Goal: Information Seeking & Learning: Find specific fact

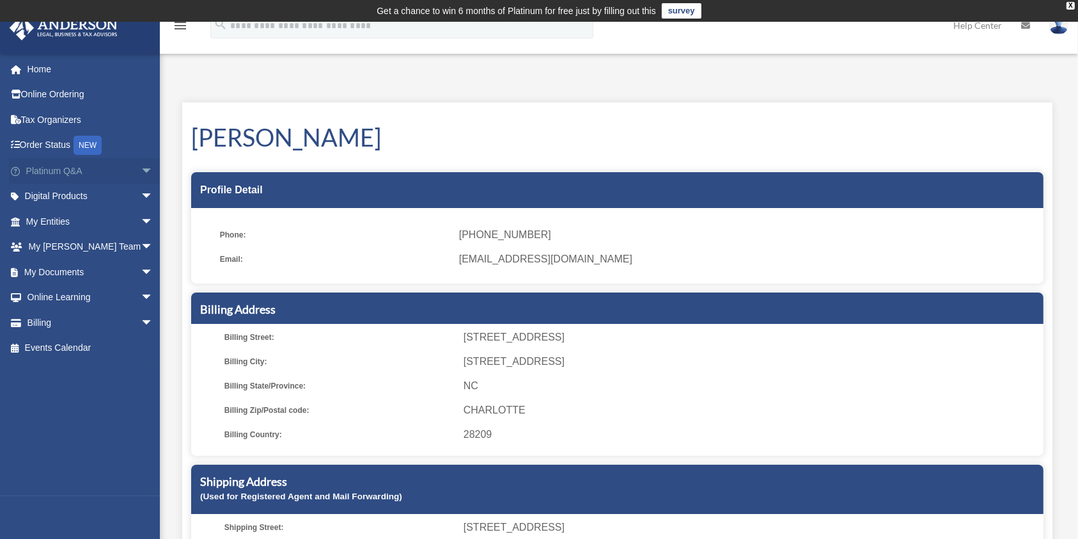
click at [119, 169] on link "Platinum Q&A arrow_drop_down" at bounding box center [91, 171] width 164 height 26
click at [47, 169] on link "Platinum Q&A arrow_drop_down" at bounding box center [91, 171] width 164 height 26
click at [141, 170] on span "arrow_drop_down" at bounding box center [154, 171] width 26 height 26
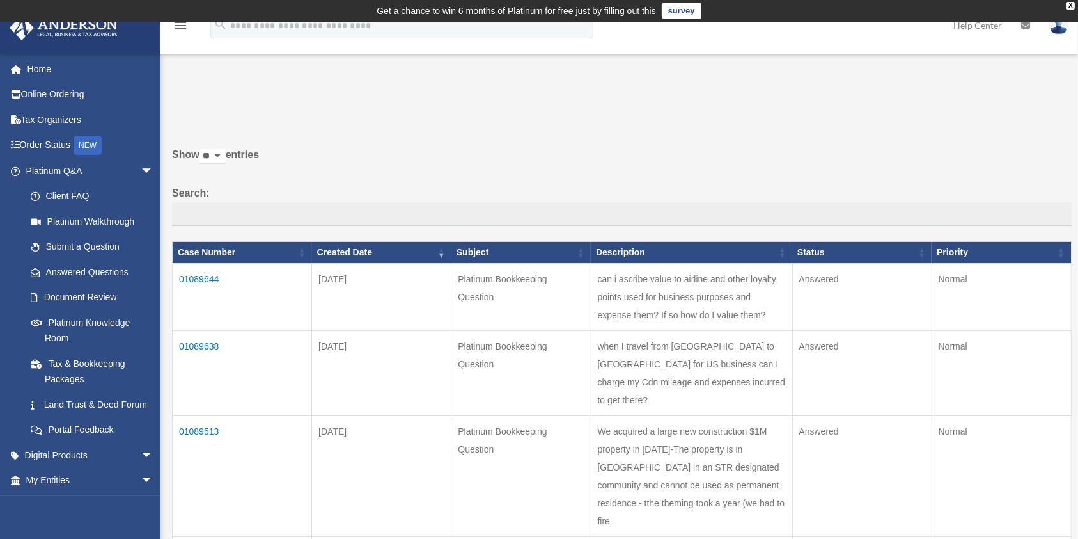
click at [698, 404] on td "when I travel from Canada to US for US business can I charge my Cdn mileage and…" at bounding box center [691, 373] width 201 height 85
click at [205, 356] on td "01089638" at bounding box center [242, 373] width 139 height 85
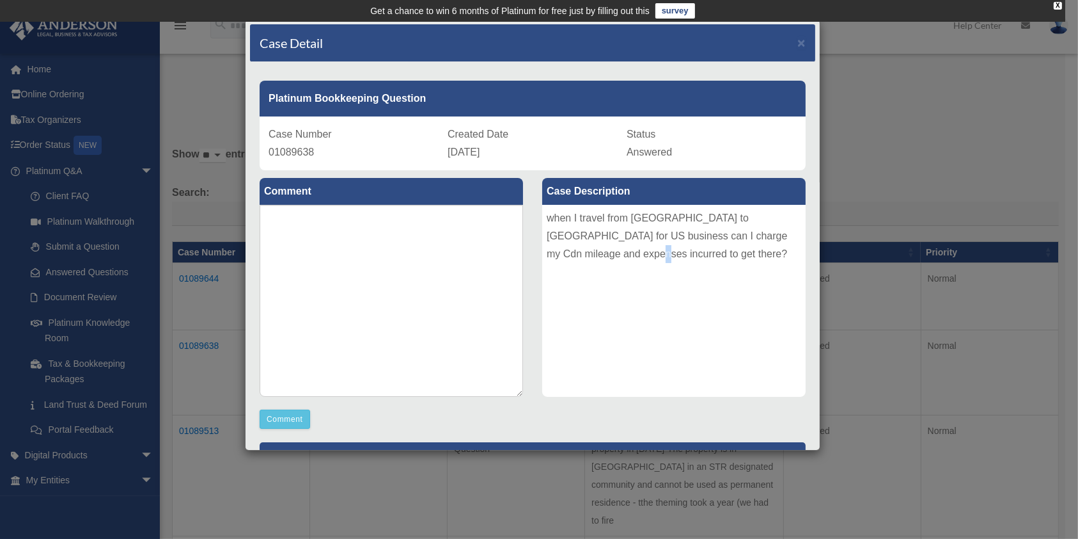
drag, startPoint x: 592, startPoint y: 253, endPoint x: 579, endPoint y: 252, distance: 12.8
click at [579, 252] on div "when I travel from Canada to US for US business can I charge my Cdn mileage and…" at bounding box center [673, 301] width 263 height 192
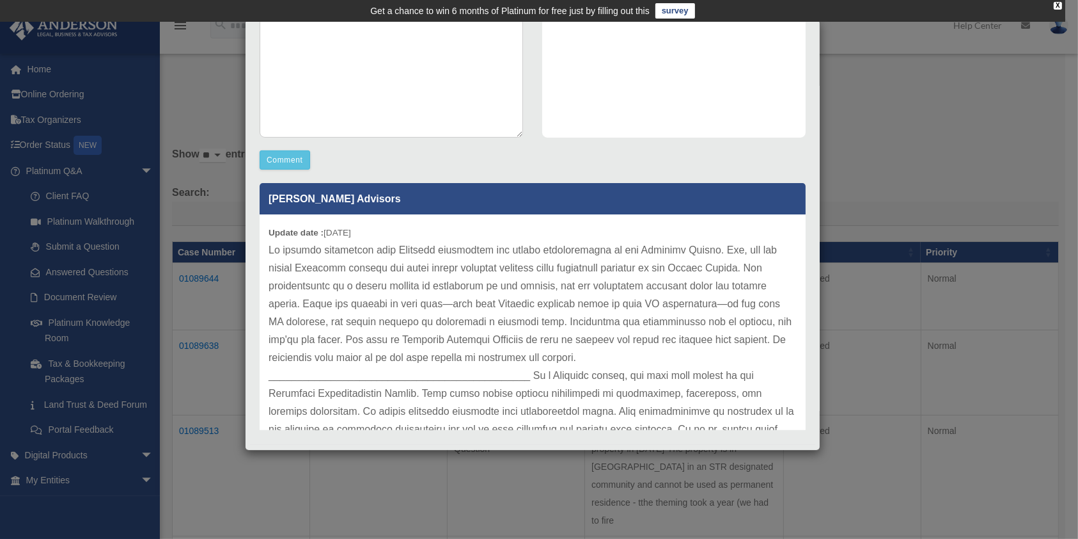
scroll to position [277, 0]
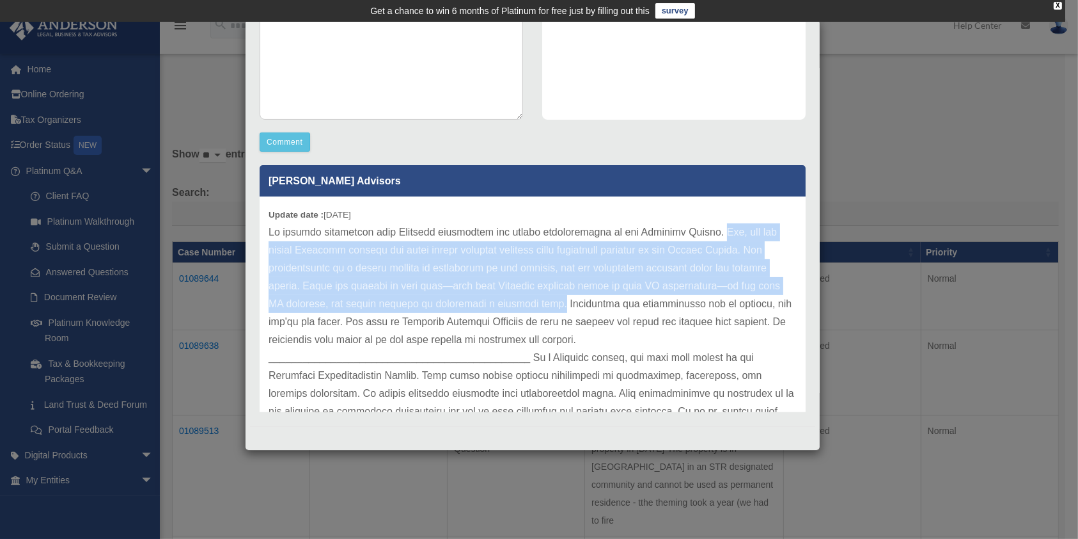
drag, startPoint x: 707, startPoint y: 232, endPoint x: 583, endPoint y: 306, distance: 144.9
click at [583, 306] on p at bounding box center [533, 375] width 528 height 304
copy p "Yes, you can deduct Canadian mileage and other travel expenses incurred while c…"
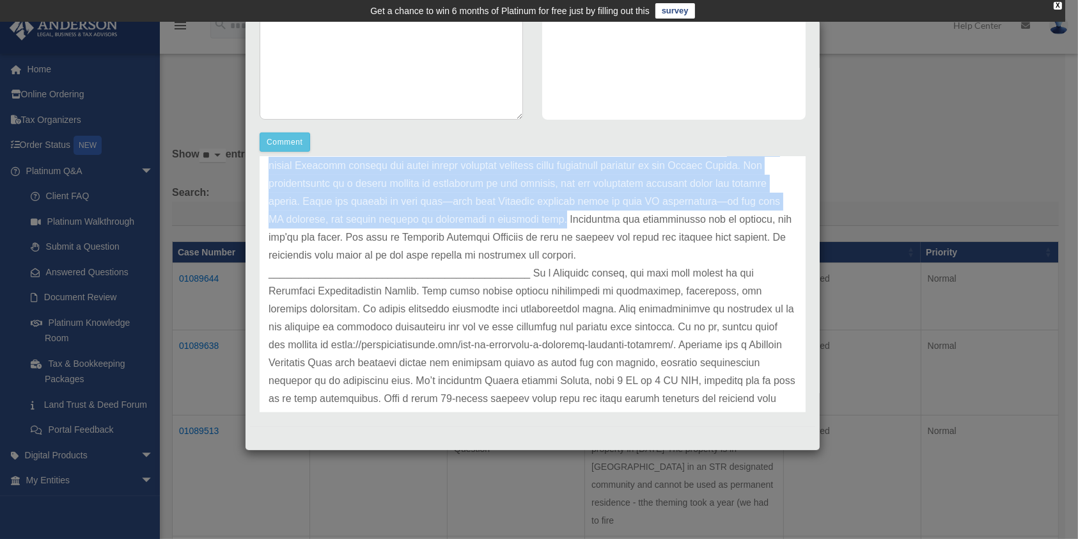
scroll to position [160, 0]
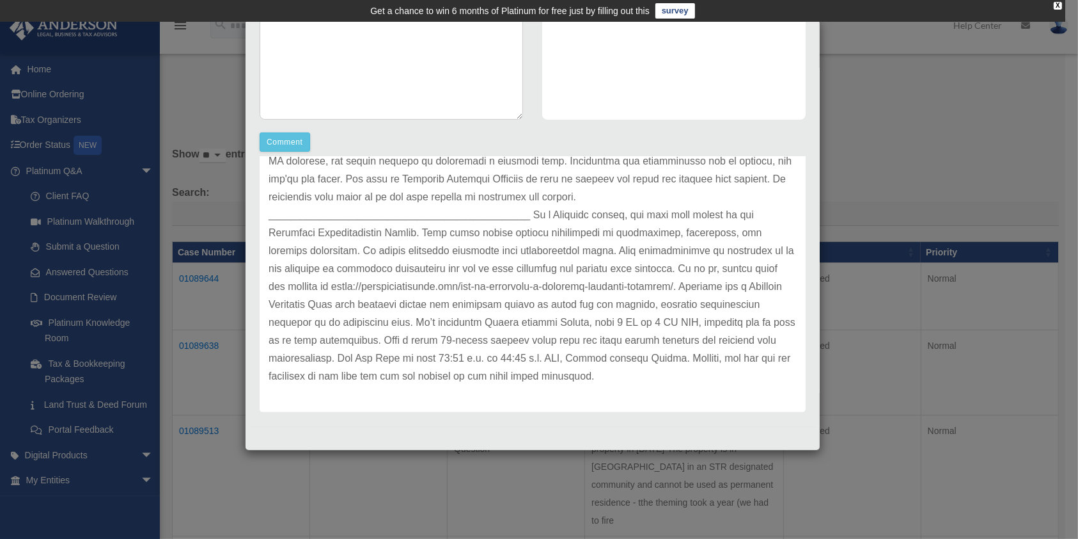
click at [914, 161] on div "Case Detail × Platinum Bookkeeping Question Case Number 01089638 Created Date A…" at bounding box center [539, 269] width 1078 height 539
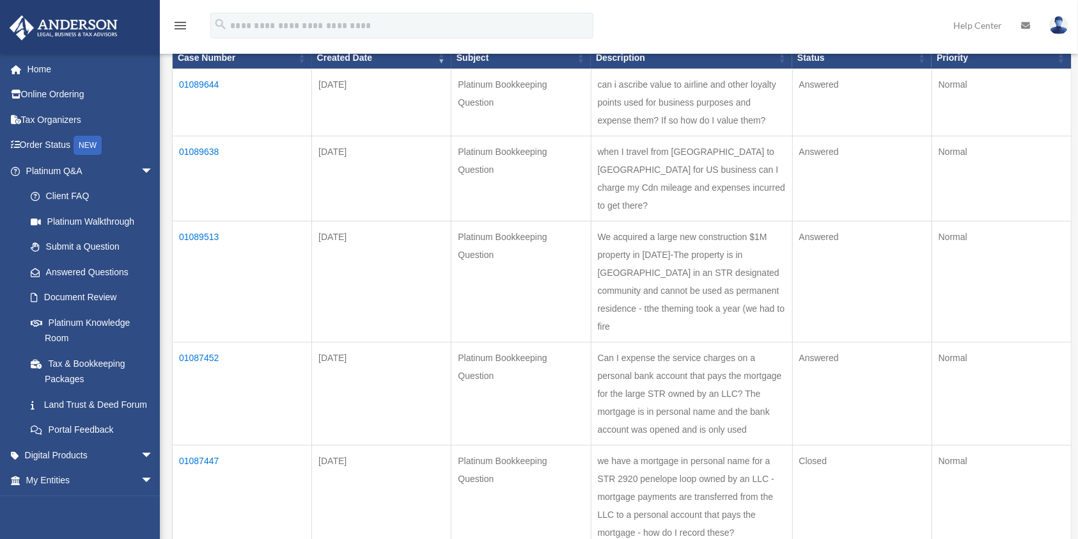
scroll to position [256, 0]
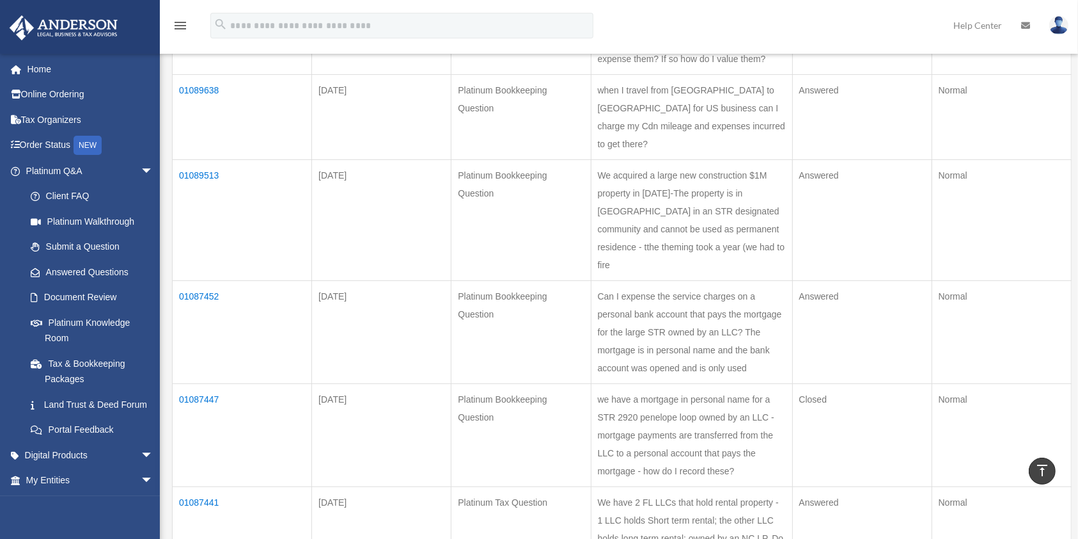
click at [192, 192] on td "01089513" at bounding box center [242, 220] width 139 height 121
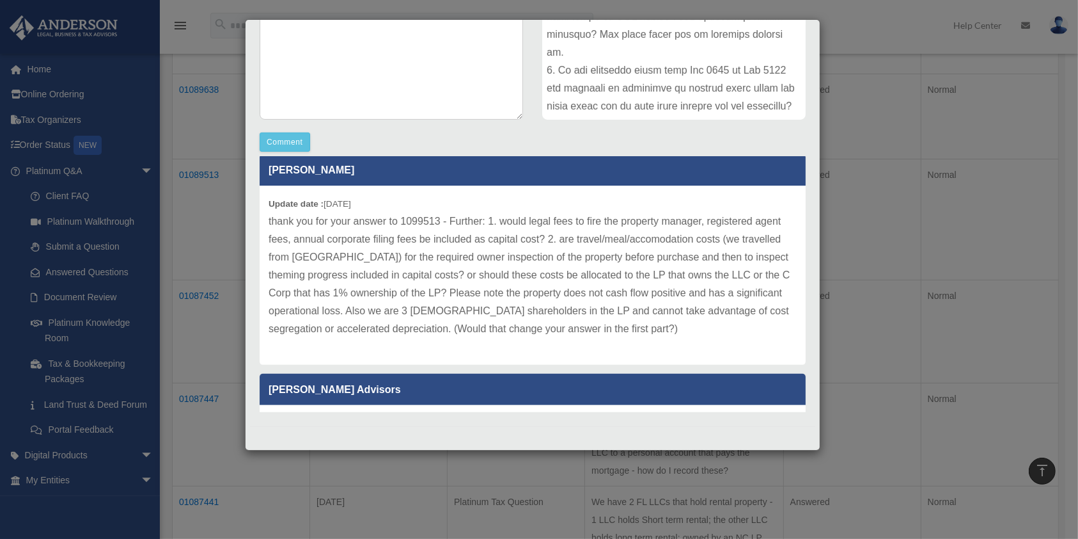
scroll to position [409, 0]
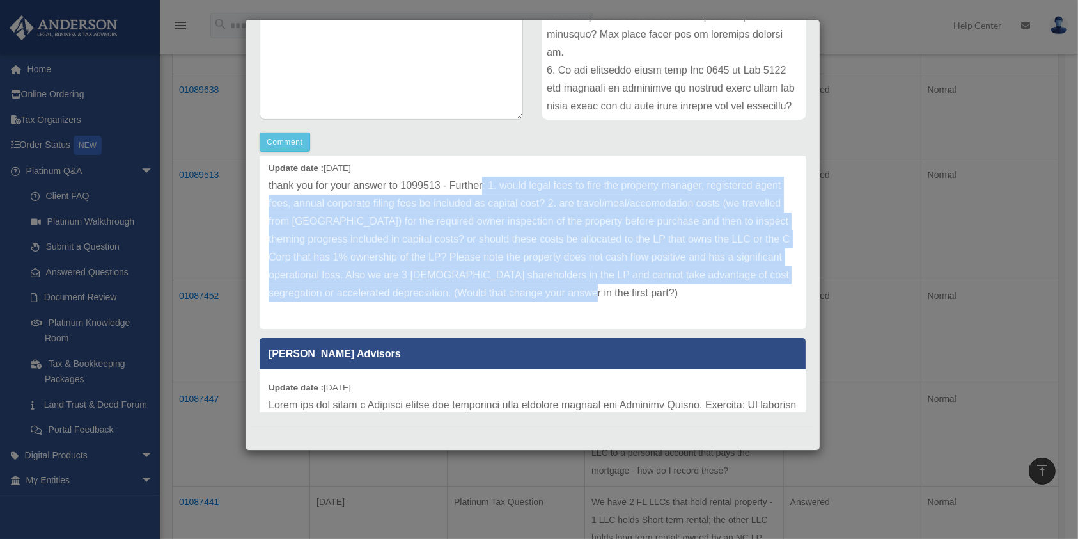
drag, startPoint x: 483, startPoint y: 199, endPoint x: 765, endPoint y: 310, distance: 303.2
click at [765, 302] on p "thank you for your answer to 1099513 - Further: 1. would legal fees to fire the…" at bounding box center [533, 239] width 528 height 125
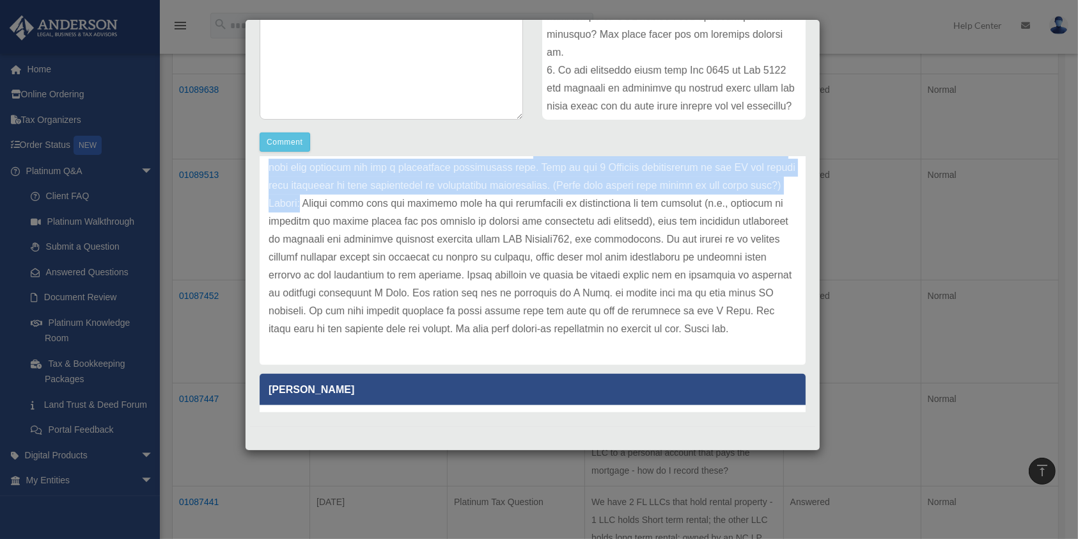
scroll to position [144, 0]
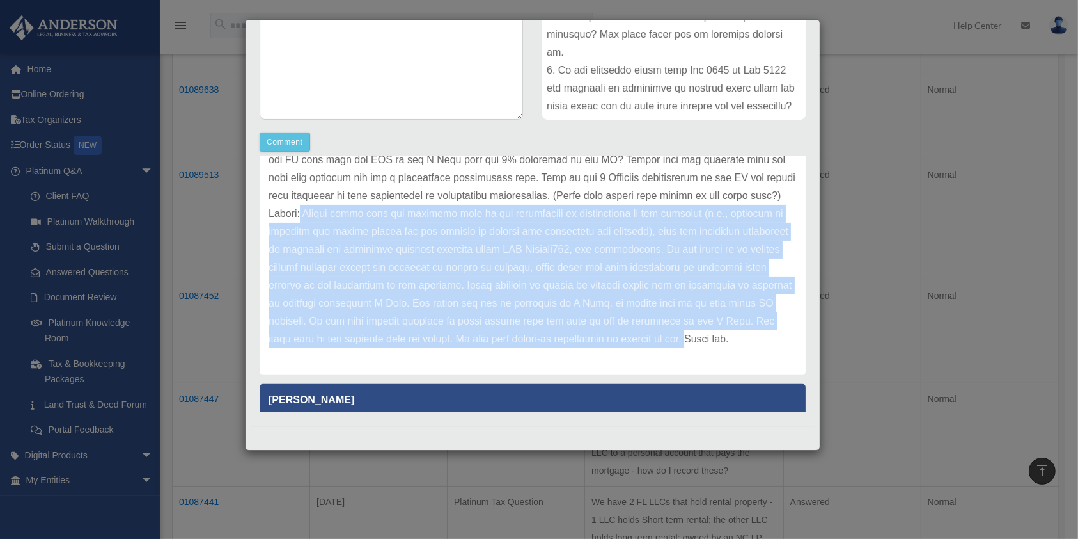
drag, startPoint x: 476, startPoint y: 164, endPoint x: 460, endPoint y: 352, distance: 189.3
click at [460, 348] on p at bounding box center [533, 213] width 528 height 269
copy p "Unless these fees are directly tied to the acquisition or construction of the p…"
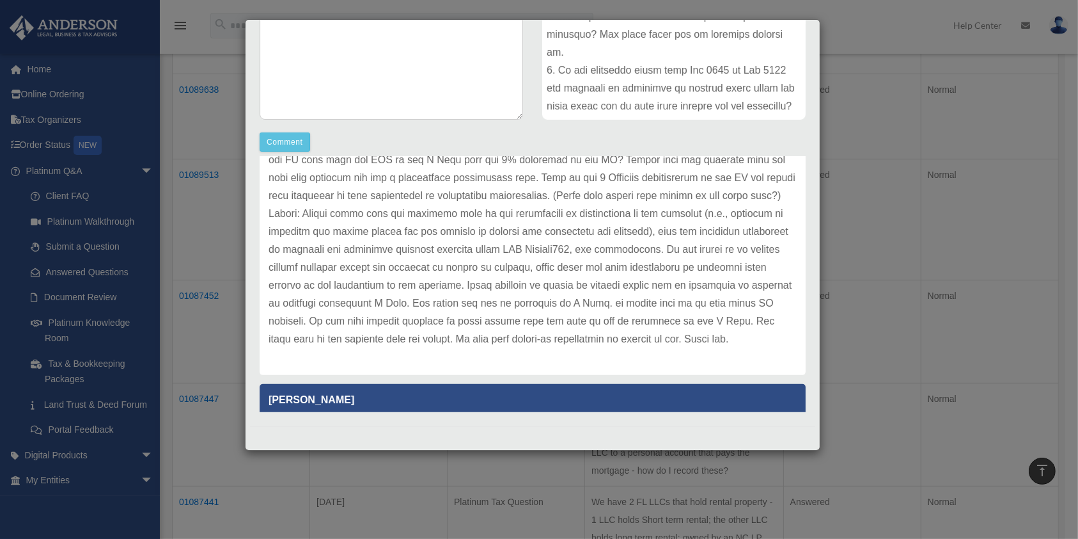
click at [860, 277] on div "Case Detail × Platinum Bookkeeping Question Case Number 01089513 Created Date A…" at bounding box center [539, 269] width 1078 height 539
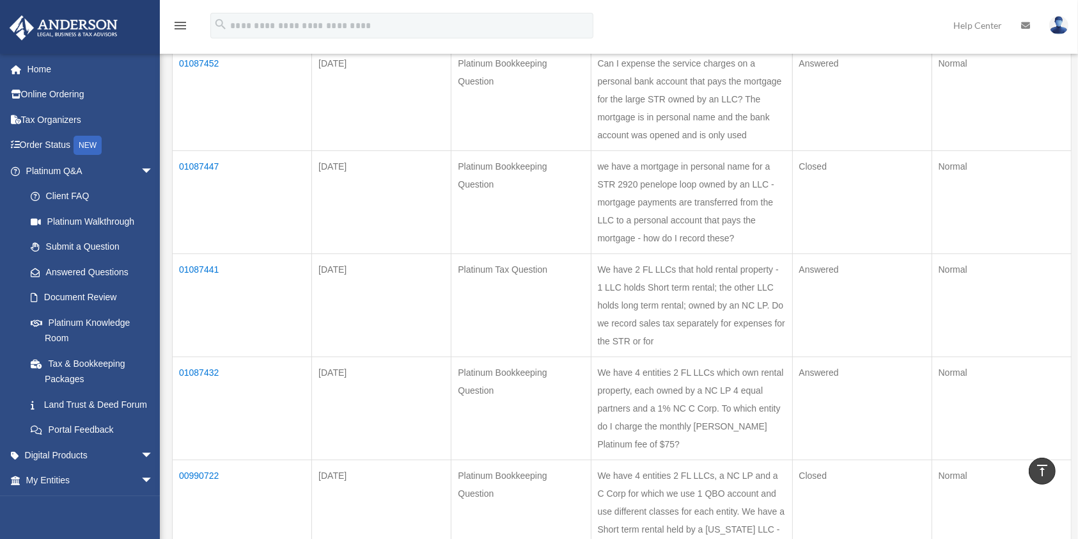
scroll to position [512, 0]
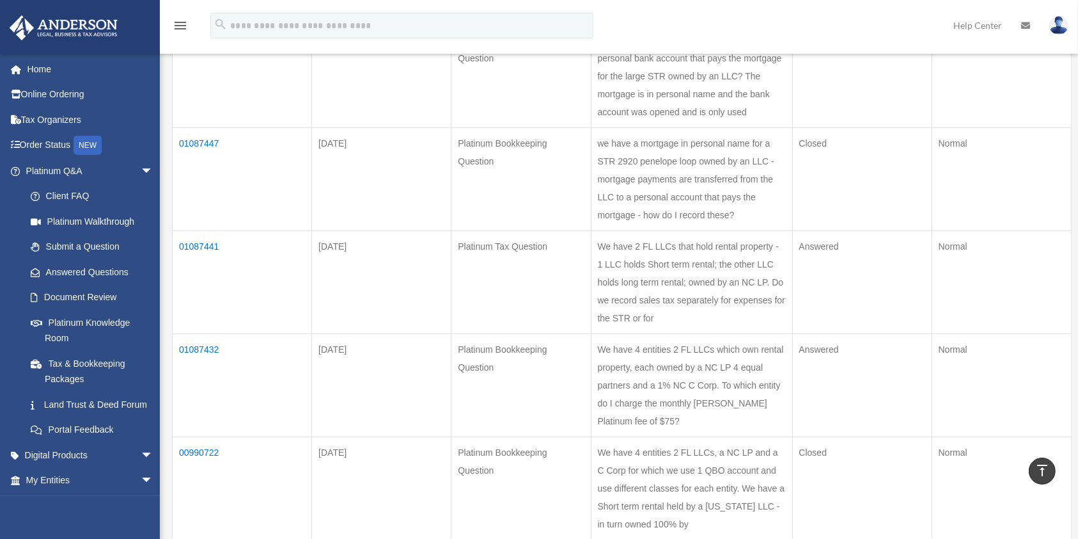
click at [203, 214] on td "01087447" at bounding box center [242, 179] width 139 height 103
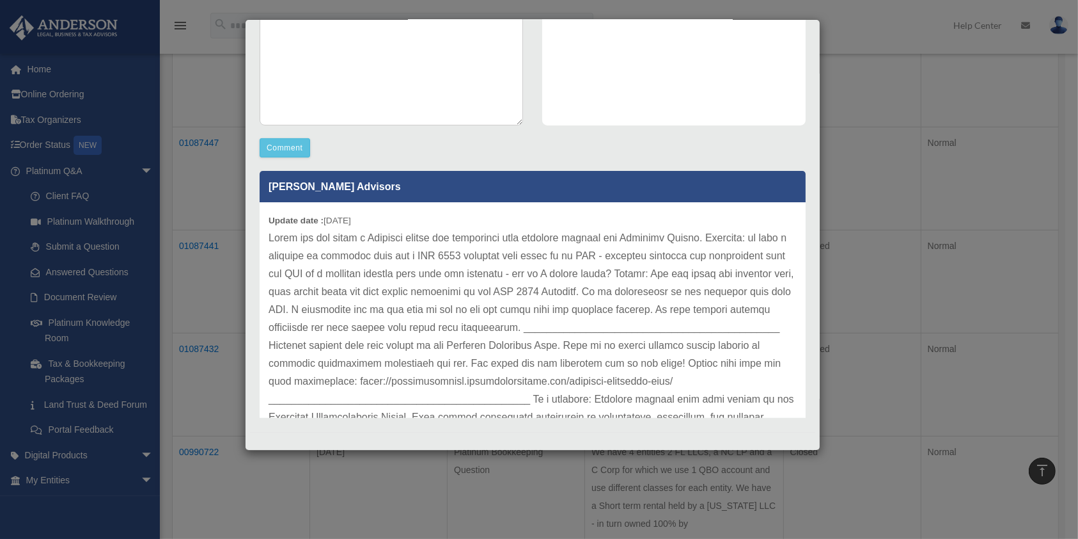
scroll to position [277, 0]
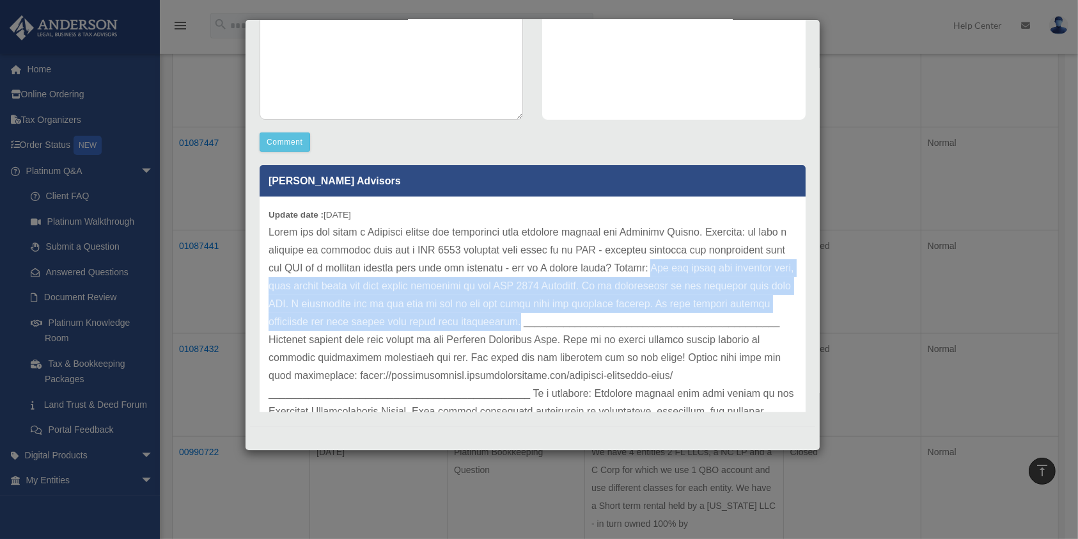
drag, startPoint x: 268, startPoint y: 288, endPoint x: 718, endPoint y: 324, distance: 451.7
click at [718, 324] on p at bounding box center [533, 339] width 528 height 233
copy p "You can trace the interest paid, real estate taxes and home owners insurance to…"
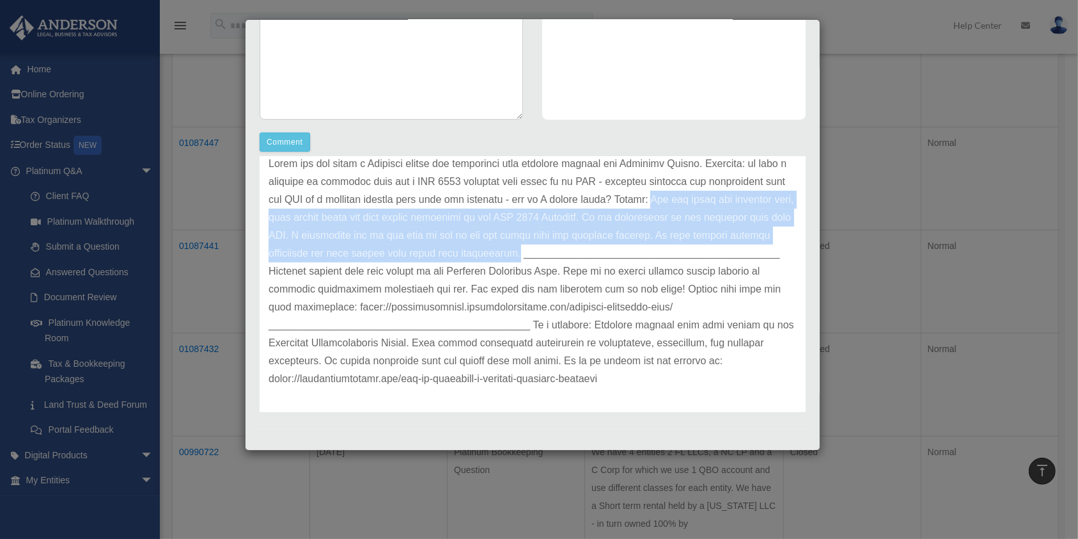
scroll to position [88, 0]
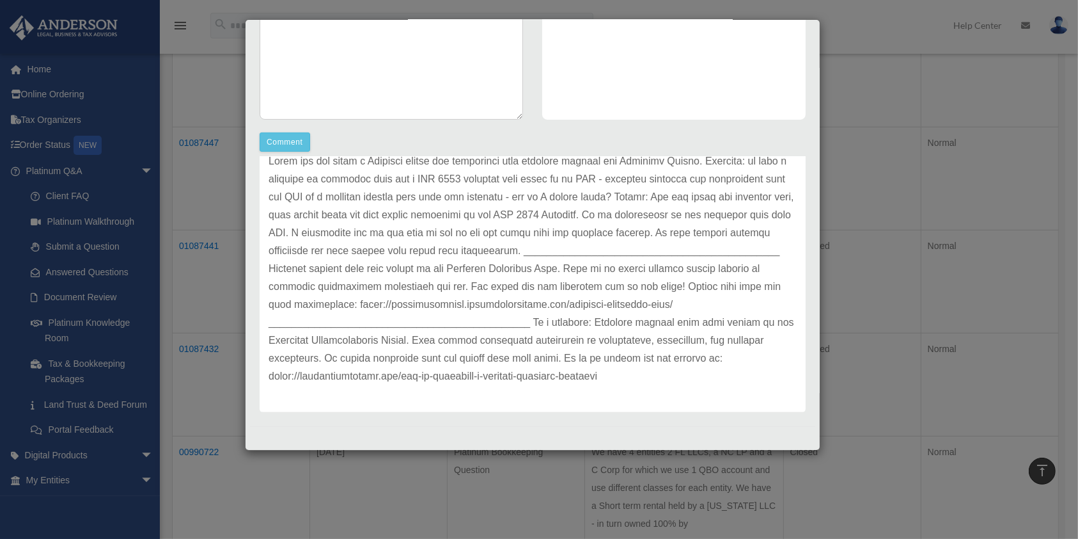
click at [853, 297] on div "Case Detail × Platinum Bookkeeping Question Case Number 01087447 Created Date A…" at bounding box center [539, 269] width 1078 height 539
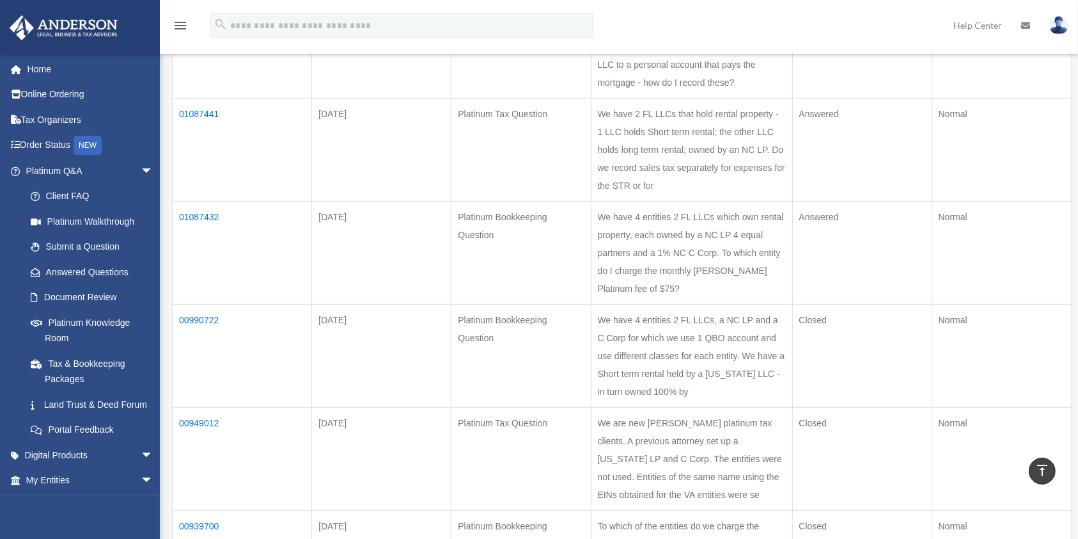
scroll to position [682, 0]
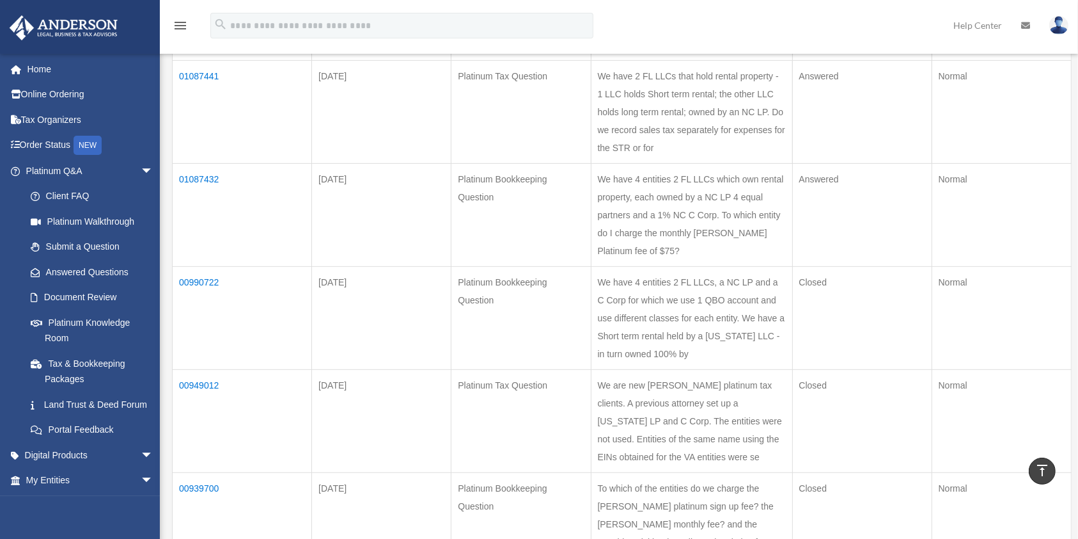
click at [191, 164] on td "01087441" at bounding box center [242, 112] width 139 height 103
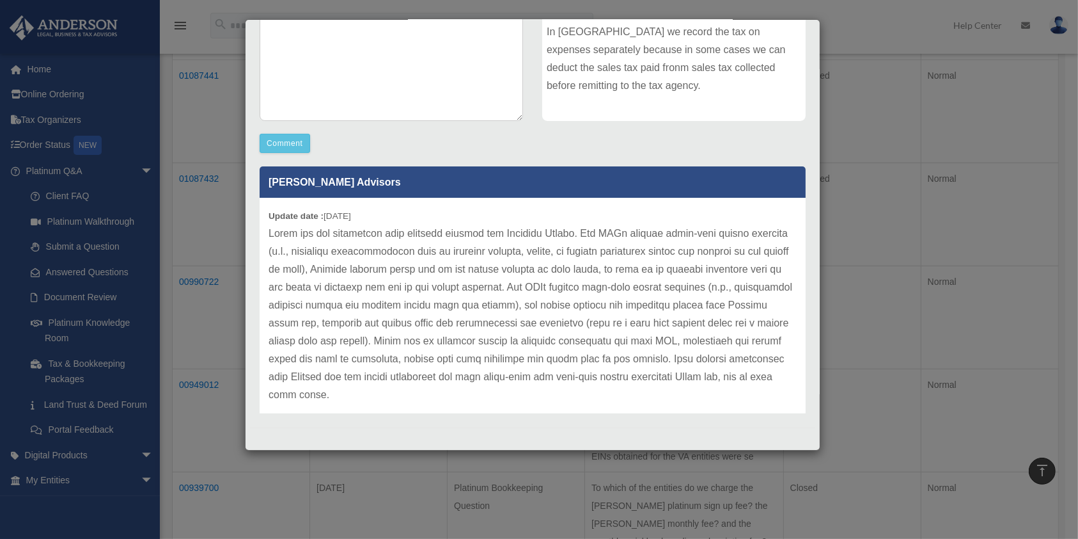
scroll to position [277, 0]
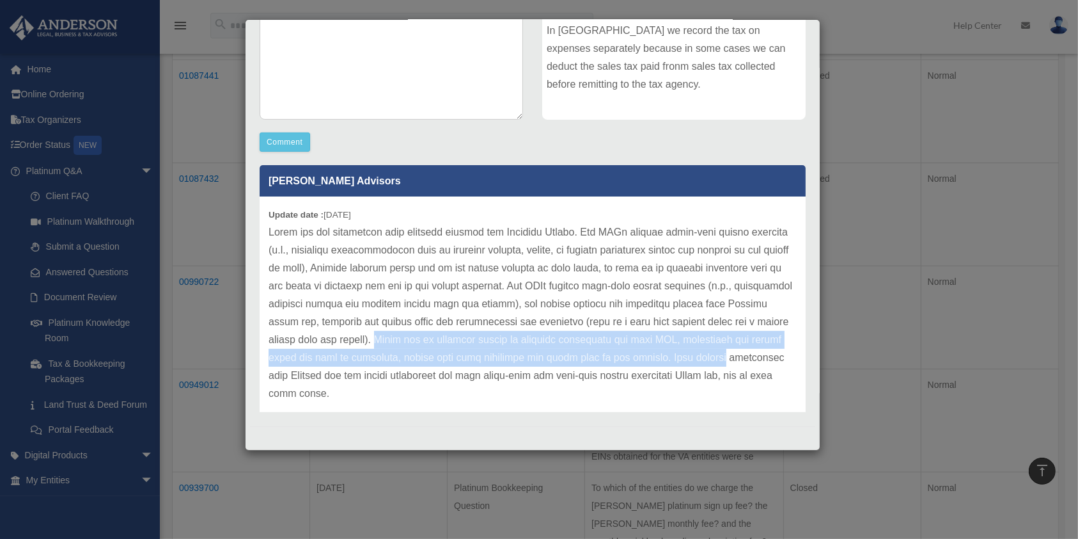
drag, startPoint x: 420, startPoint y: 340, endPoint x: 751, endPoint y: 363, distance: 332.7
click at [751, 363] on p at bounding box center [533, 312] width 528 height 179
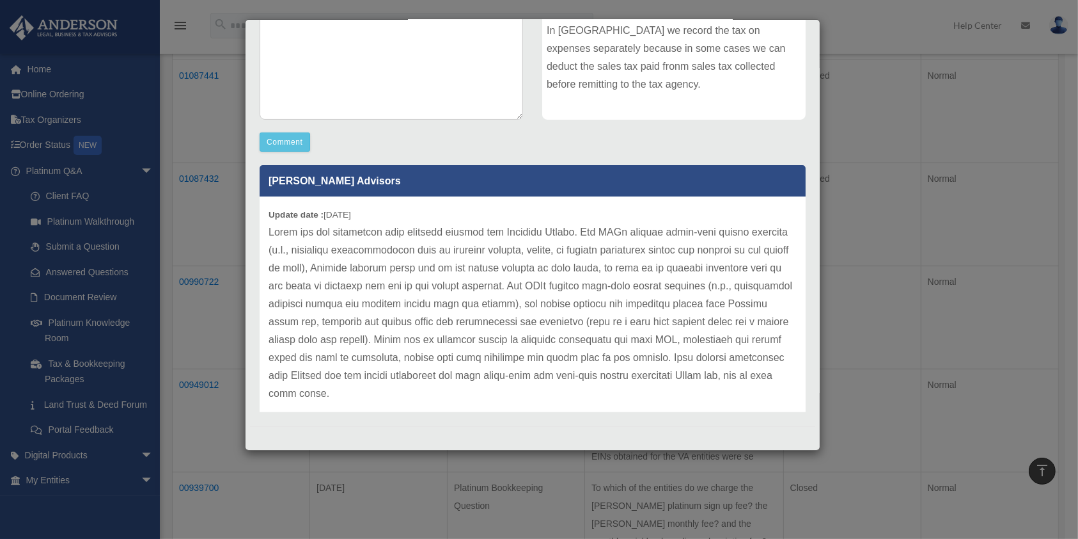
click at [577, 224] on p at bounding box center [533, 312] width 528 height 179
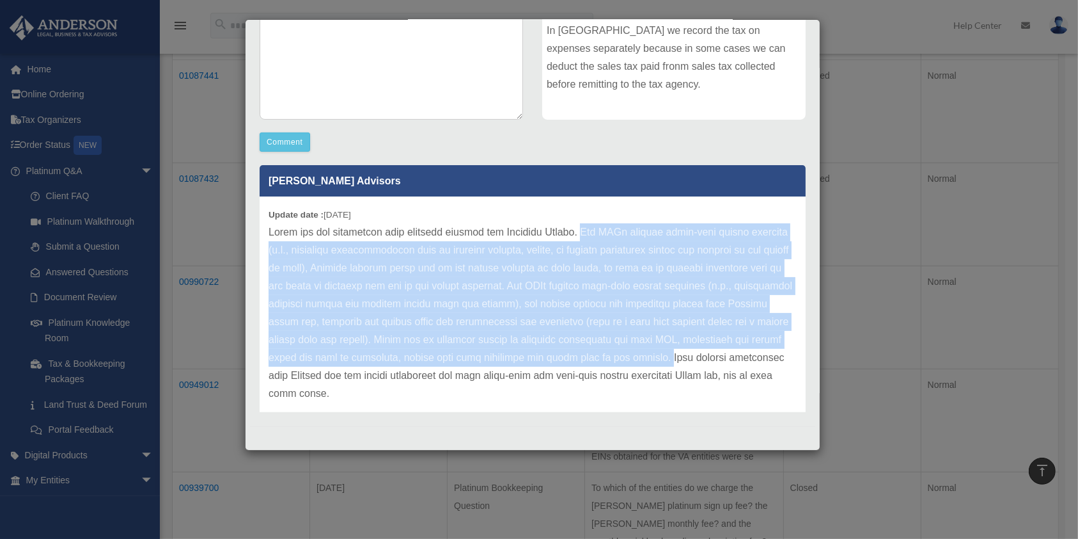
drag, startPoint x: 577, startPoint y: 232, endPoint x: 691, endPoint y: 358, distance: 170.2
click at [691, 358] on p at bounding box center [533, 312] width 528 height 179
copy p "For LLCs holding short-term rental property (i.e., transient accommodations suc…"
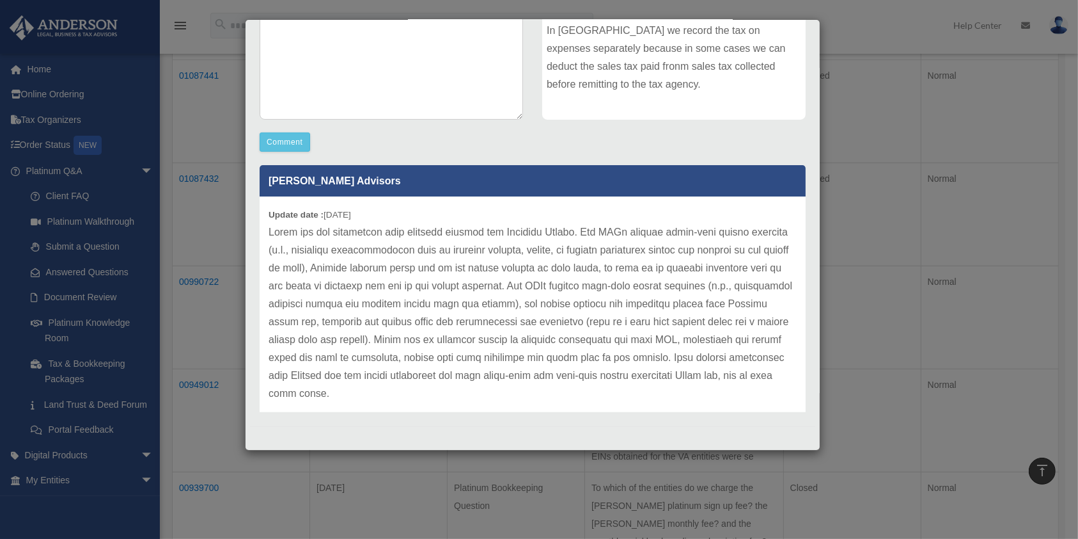
click at [885, 126] on div "Case Detail × Platinum Tax Question Case Number 01087441 Created Date August 24…" at bounding box center [539, 269] width 1078 height 539
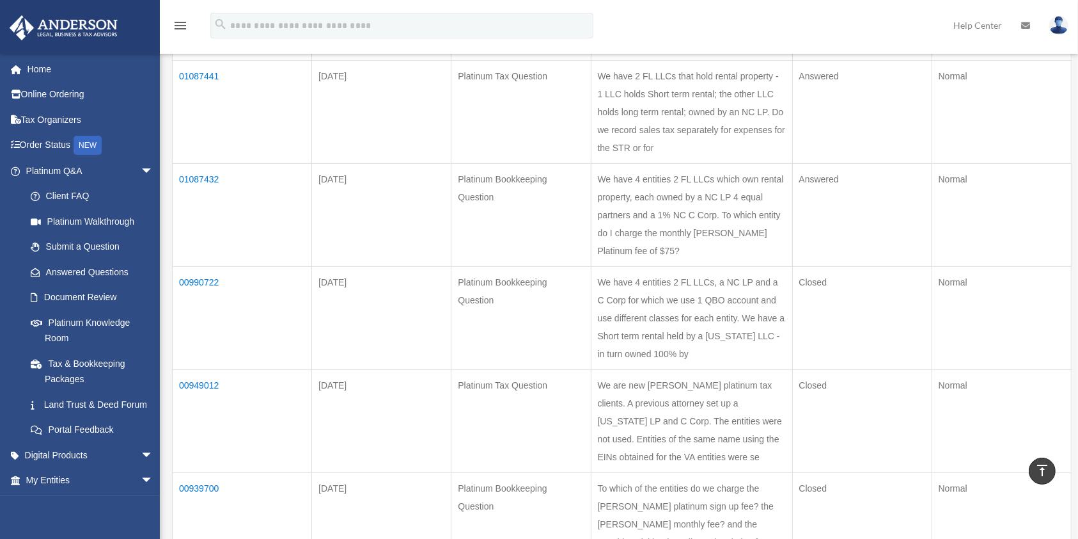
scroll to position [767, 0]
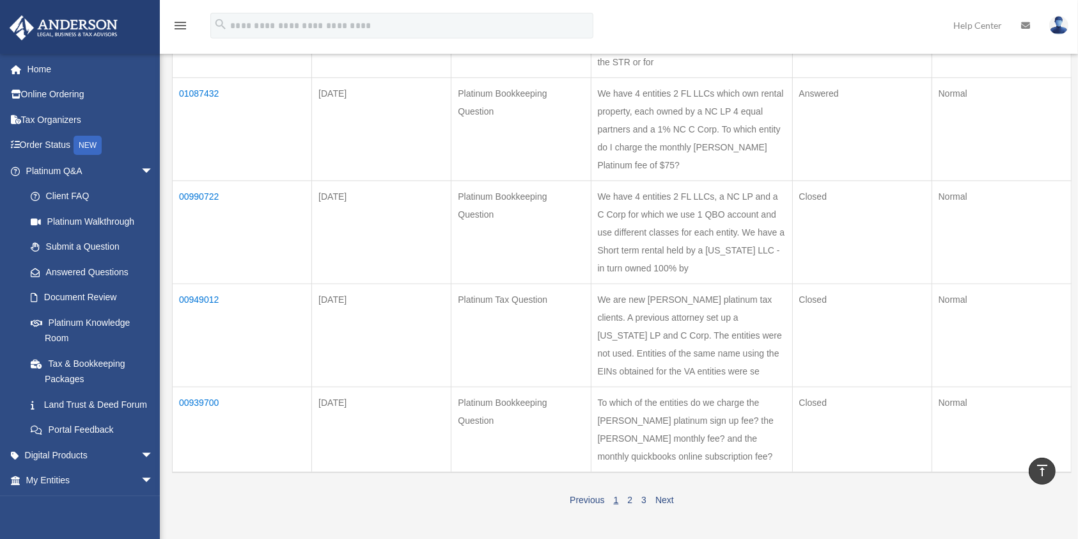
click at [198, 181] on td "01087432" at bounding box center [242, 129] width 139 height 103
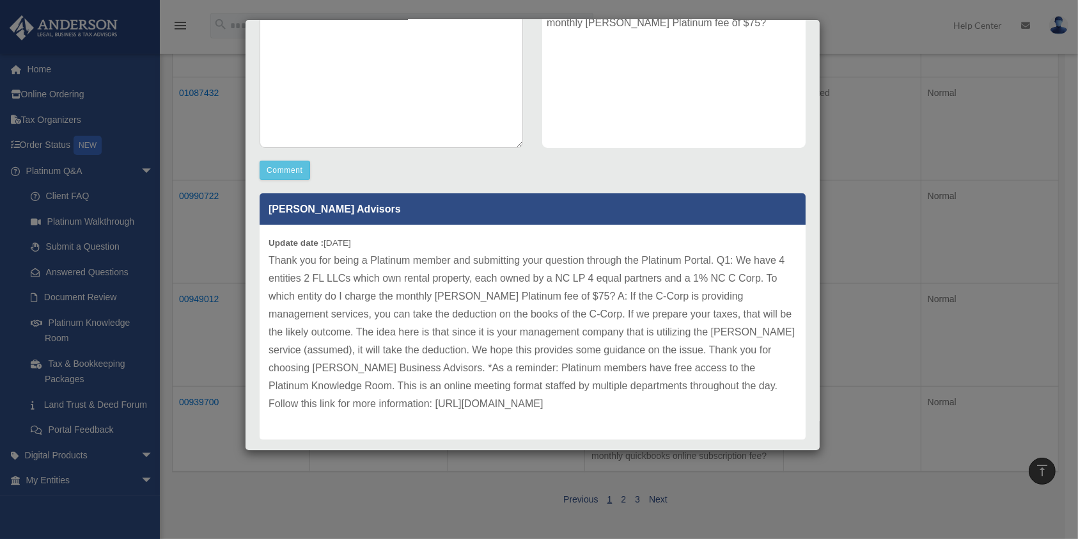
scroll to position [276, 0]
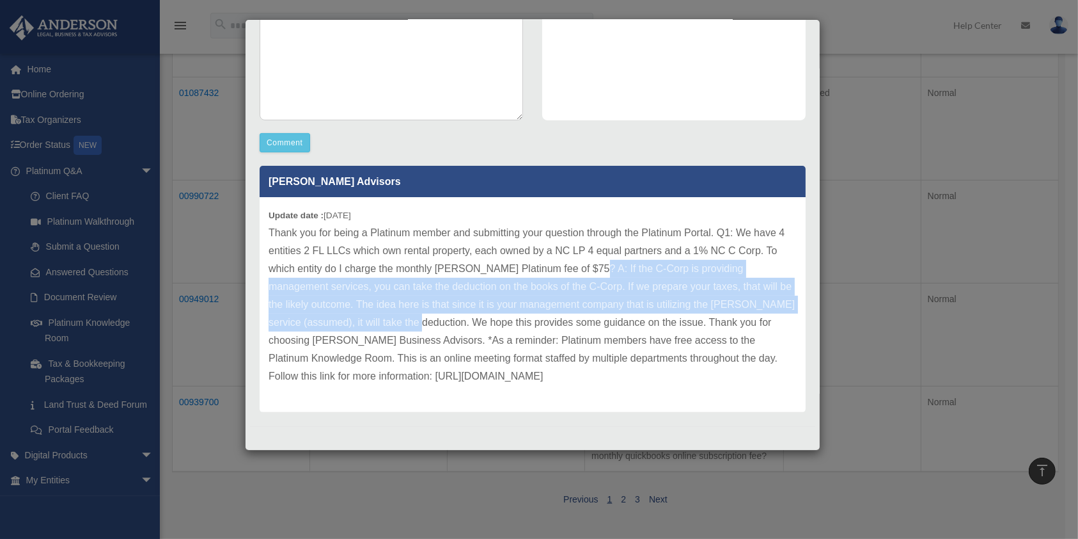
drag, startPoint x: 601, startPoint y: 265, endPoint x: 435, endPoint y: 320, distance: 174.5
click at [435, 320] on p "Thank you for being a Platinum member and submitting your question through the …" at bounding box center [533, 304] width 528 height 161
copy p "If the C-Corp is providing management services, you can take the deduction on t…"
